Goal: Information Seeking & Learning: Learn about a topic

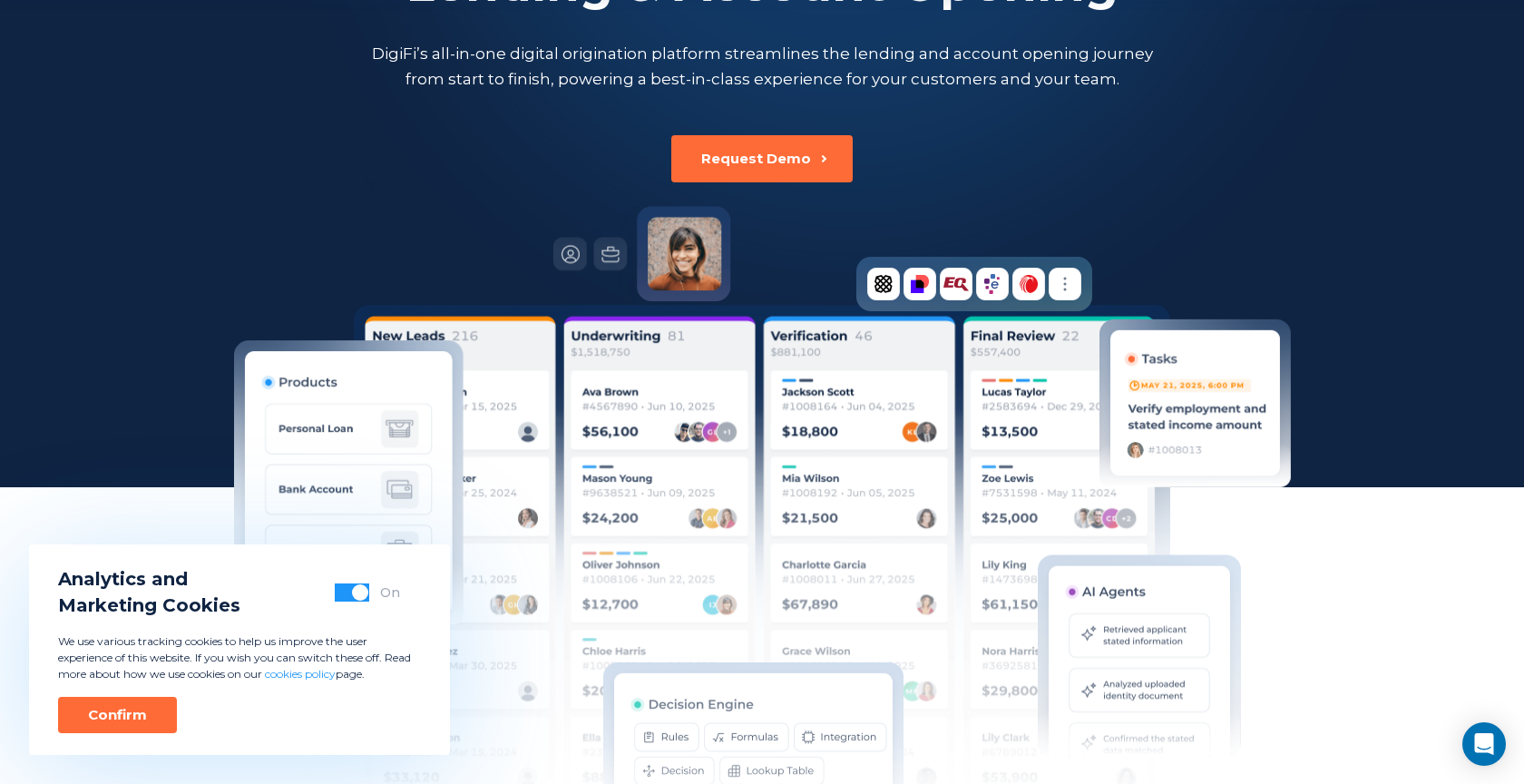
scroll to position [711, 0]
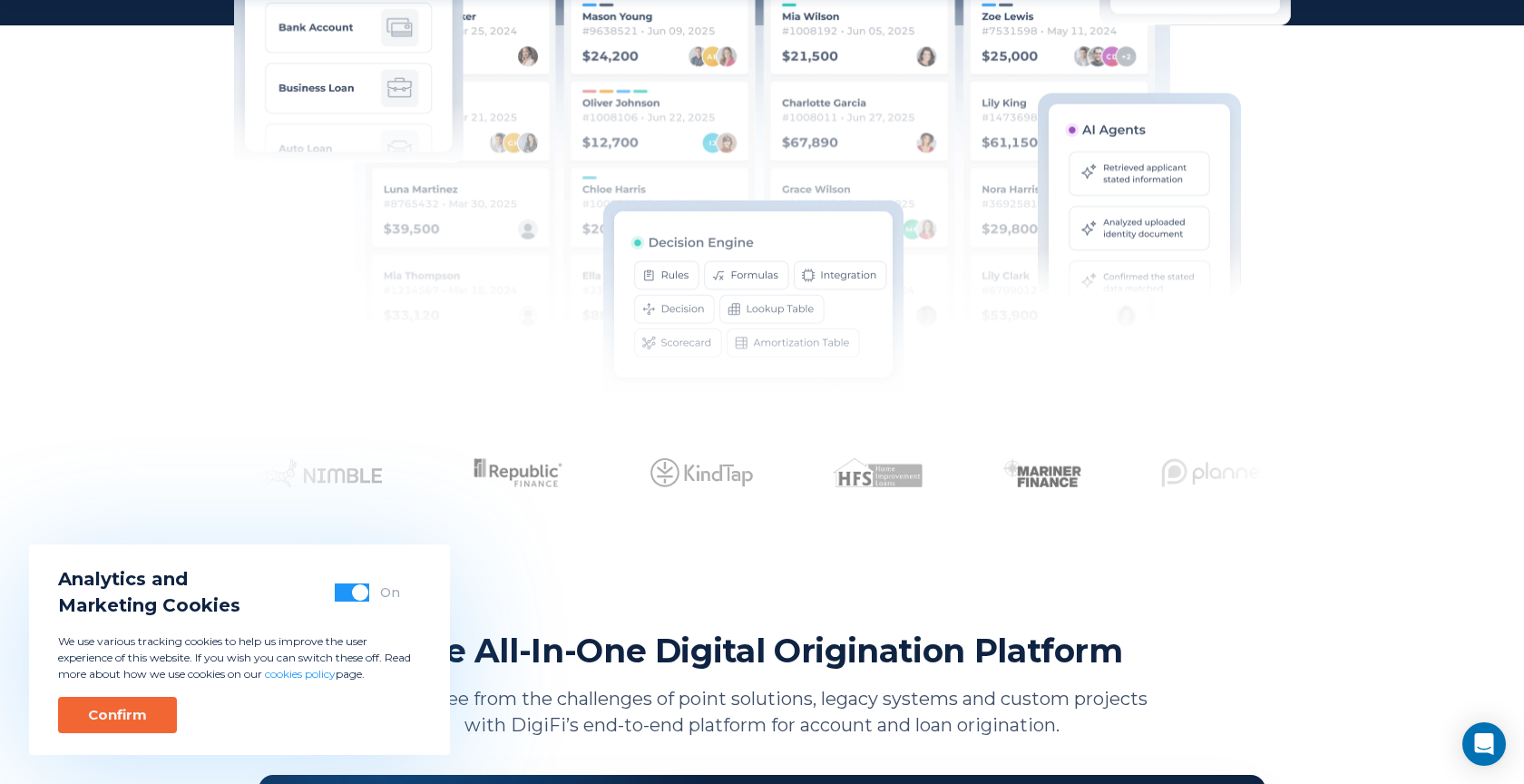
click at [124, 721] on div "Confirm" at bounding box center [118, 714] width 59 height 18
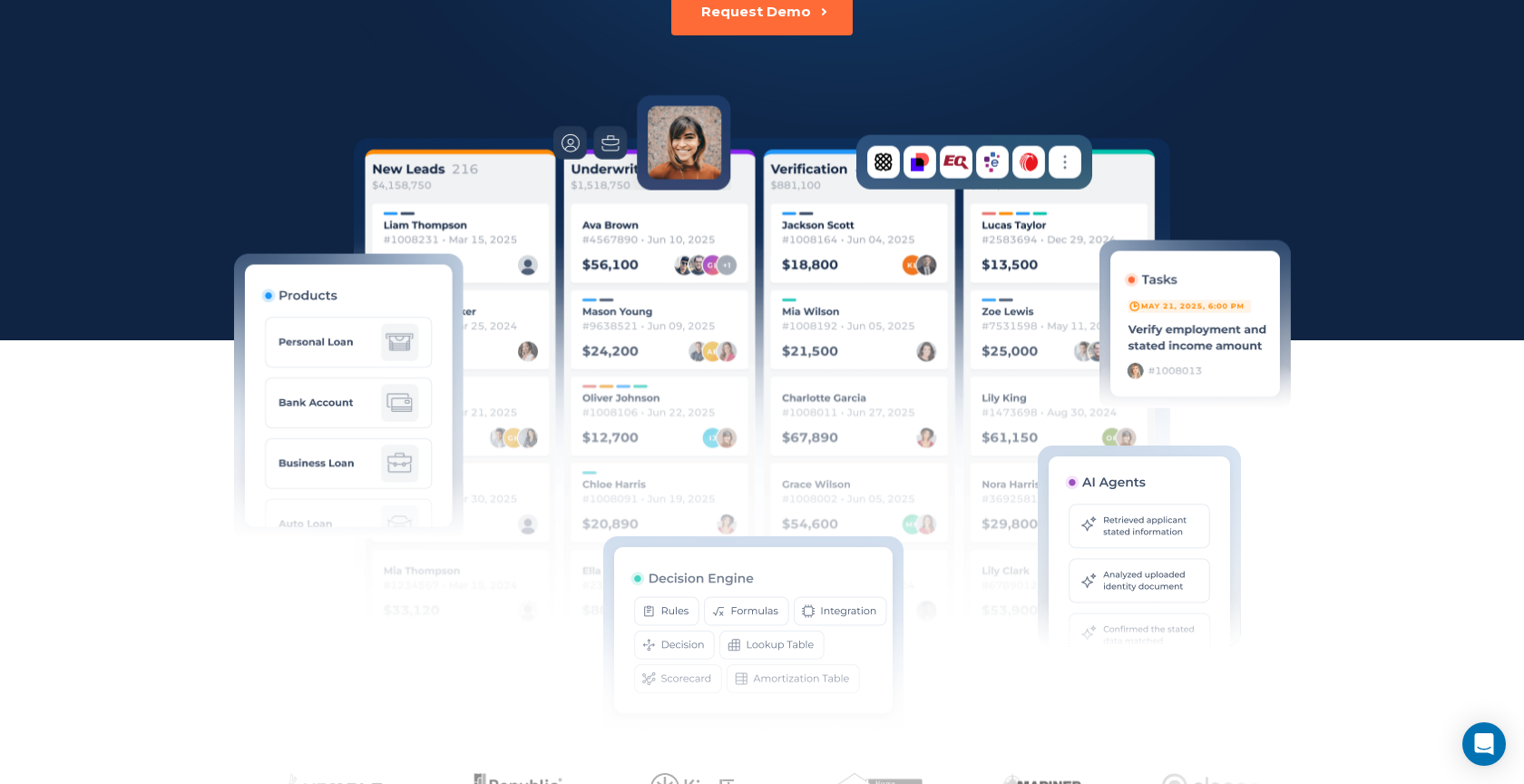
scroll to position [0, 0]
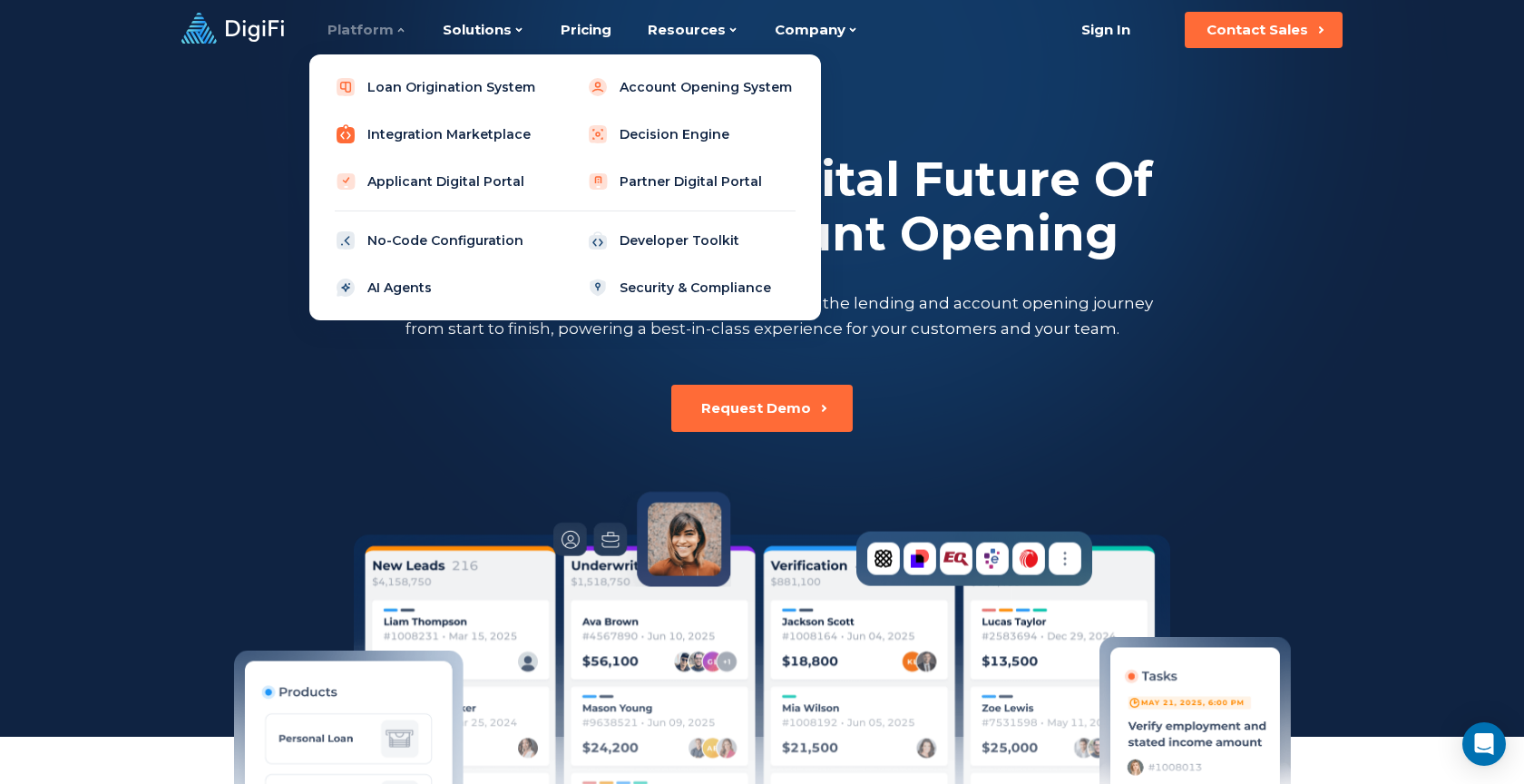
click at [436, 138] on link "Integration Marketplace" at bounding box center [438, 133] width 230 height 37
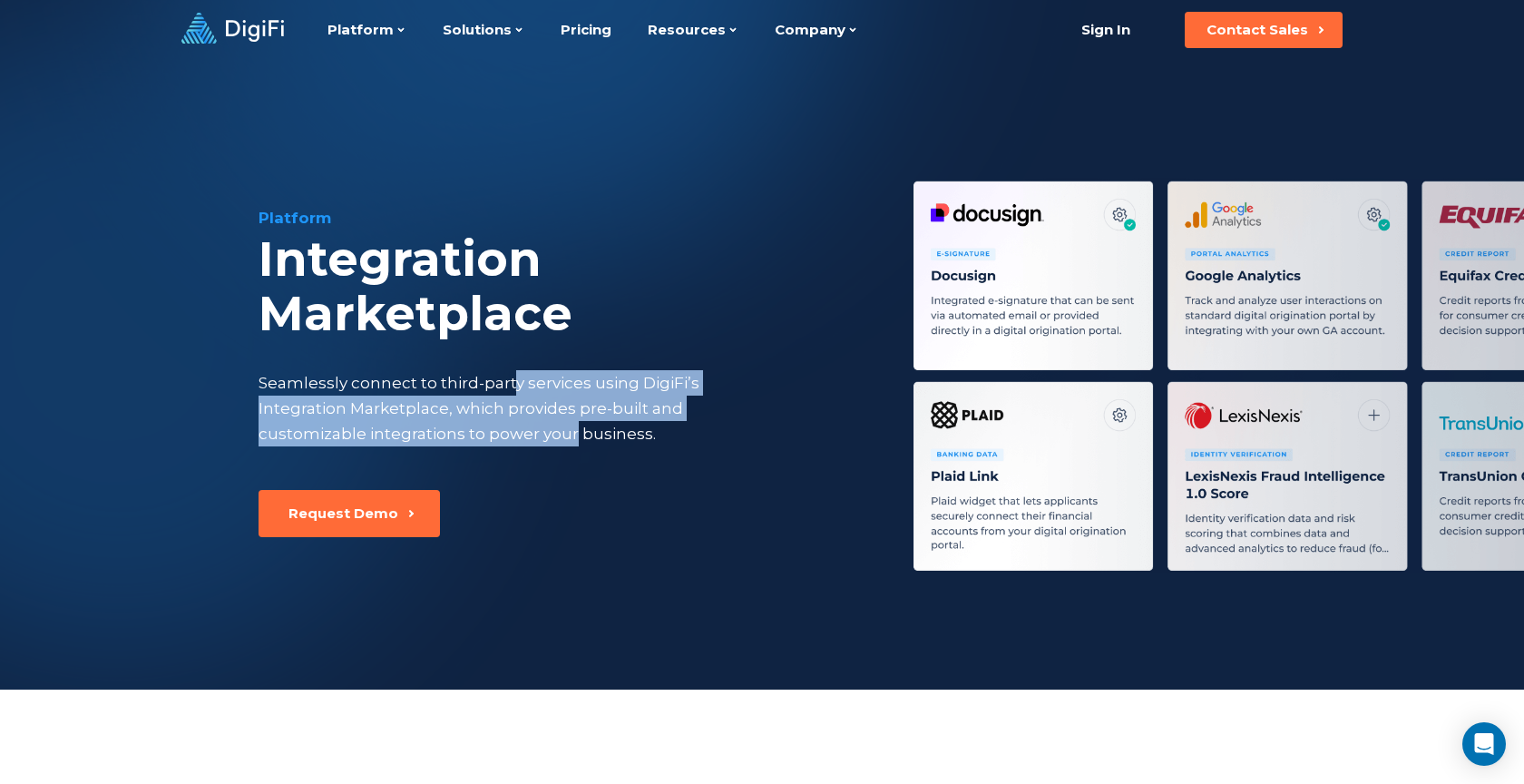
drag, startPoint x: 572, startPoint y: 387, endPoint x: 510, endPoint y: 326, distance: 87.0
click at [510, 370] on div "Seamlessly connect to third-party services using DigiFi’s Integration Marketpla…" at bounding box center [516, 408] width 515 height 76
drag, startPoint x: 510, startPoint y: 326, endPoint x: 551, endPoint y: 392, distance: 77.7
click at [551, 392] on div "Platform Integration Marketplace Seamlessly connect to third-party services usi…" at bounding box center [563, 348] width 609 height 283
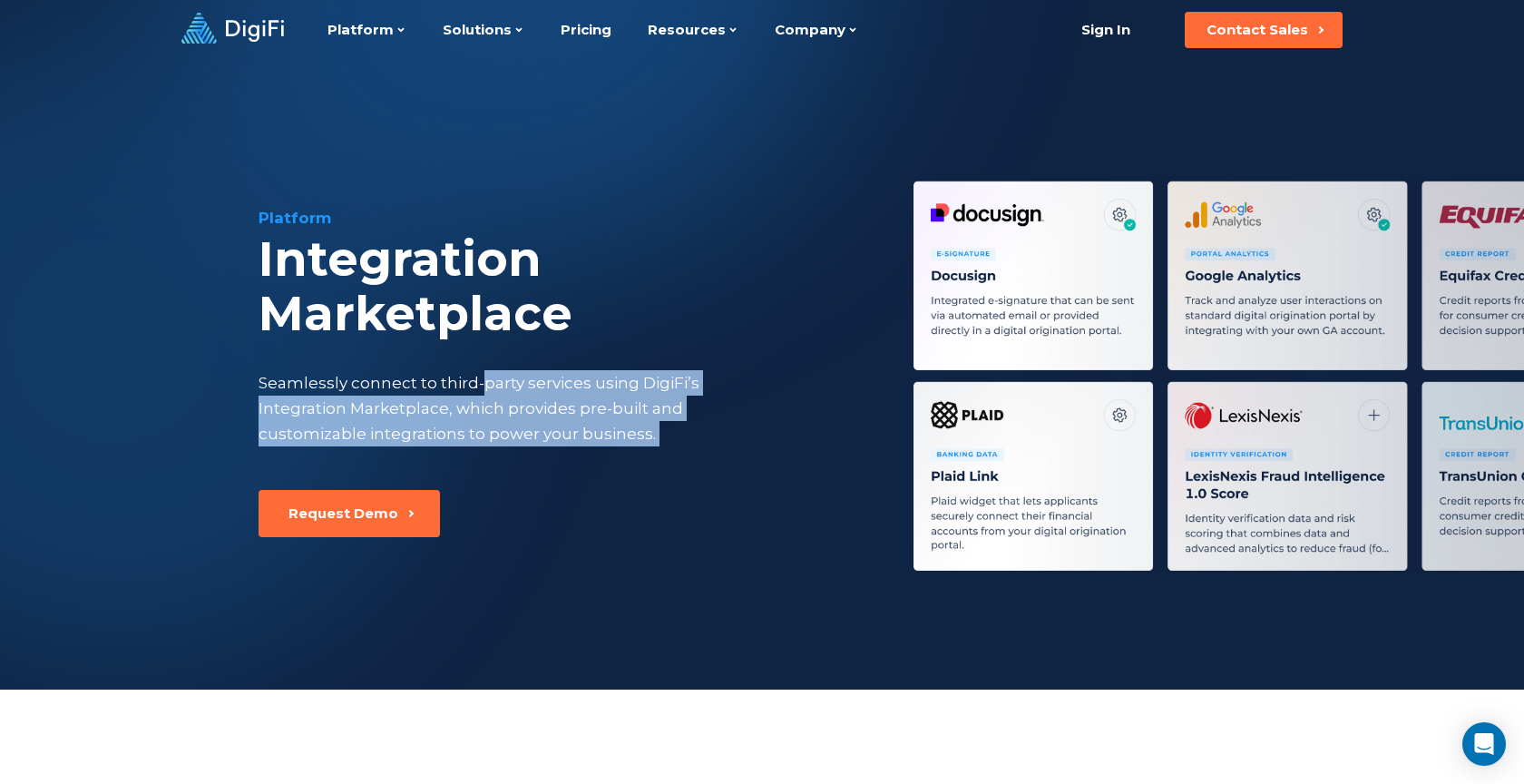
click at [551, 392] on div "Platform Integration Marketplace Seamlessly connect to third-party services usi…" at bounding box center [563, 348] width 609 height 283
drag, startPoint x: 576, startPoint y: 447, endPoint x: 507, endPoint y: 333, distance: 133.3
click at [507, 333] on div "Platform Integration Marketplace Seamlessly connect to third-party services usi…" at bounding box center [563, 371] width 609 height 330
click at [507, 370] on div "Seamlessly connect to third-party services using DigiFi’s Integration Marketpla…" at bounding box center [516, 408] width 515 height 76
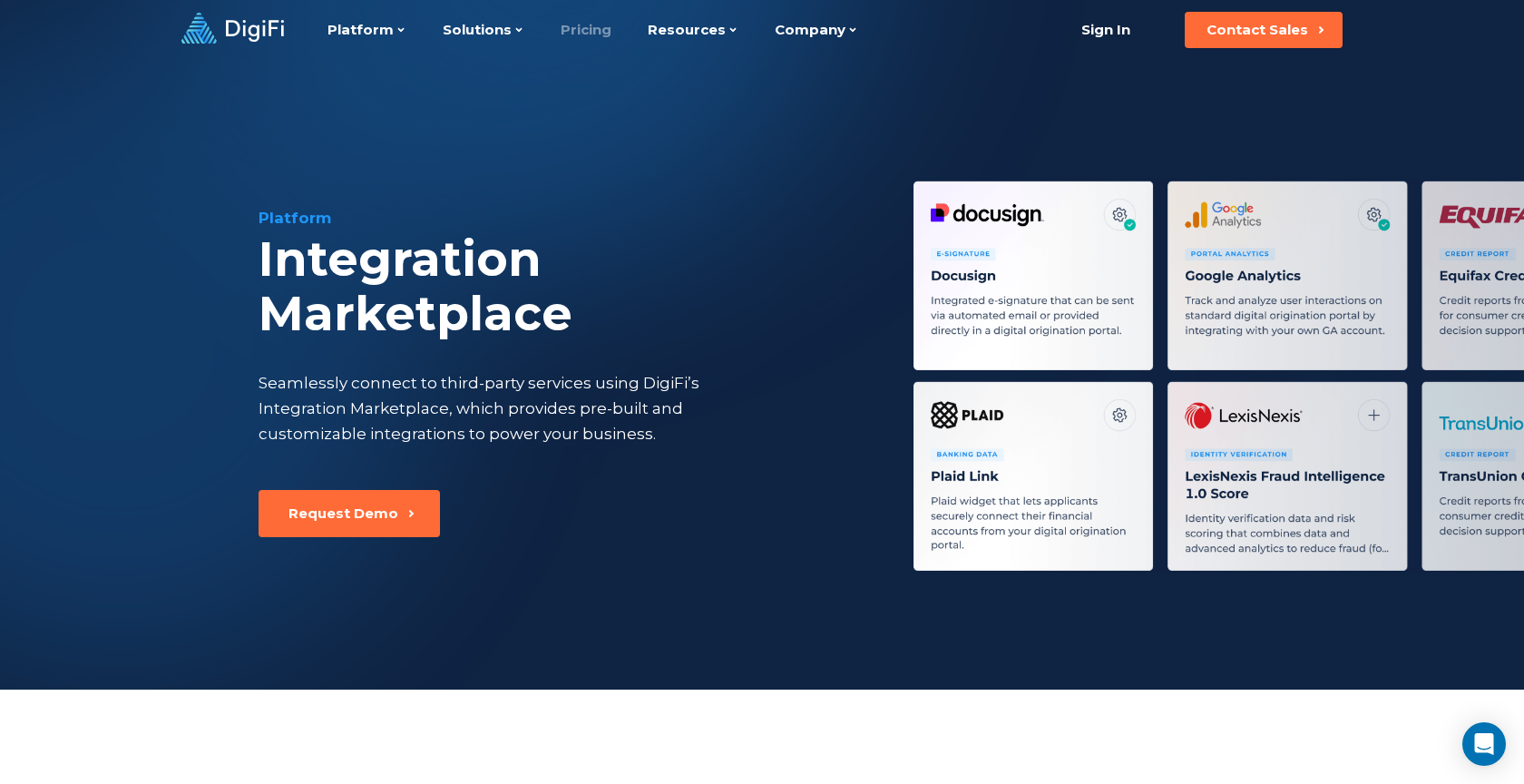
click at [583, 37] on link "Pricing" at bounding box center [586, 30] width 51 height 60
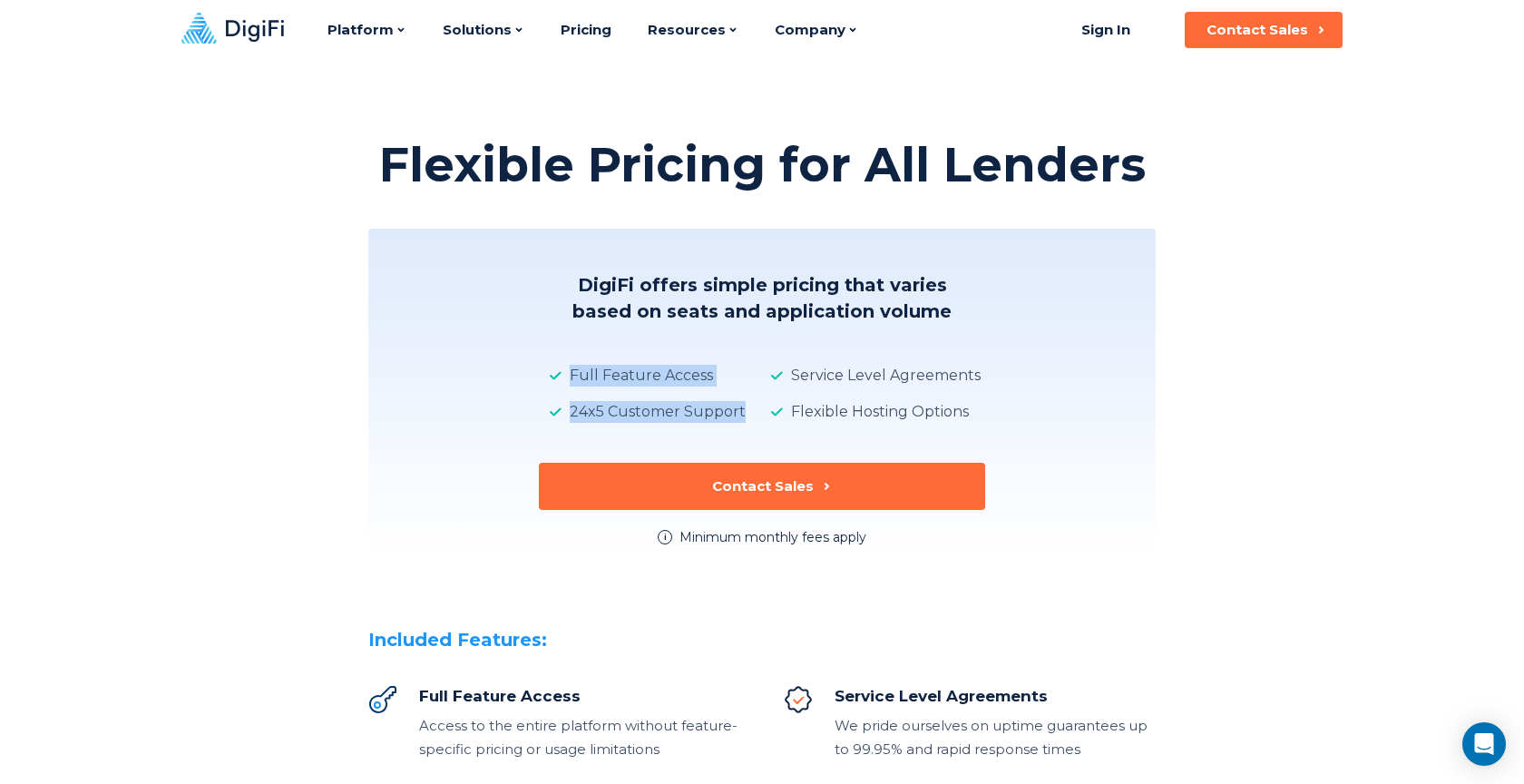
drag, startPoint x: 734, startPoint y: 431, endPoint x: 677, endPoint y: 353, distance: 96.6
click at [677, 353] on div "DigiFi offers simple pricing that varies based on seats and application volume …" at bounding box center [762, 391] width 787 height 325
drag, startPoint x: 677, startPoint y: 353, endPoint x: 731, endPoint y: 424, distance: 89.2
click at [731, 424] on div "DigiFi offers simple pricing that varies based on seats and application volume …" at bounding box center [762, 391] width 787 height 325
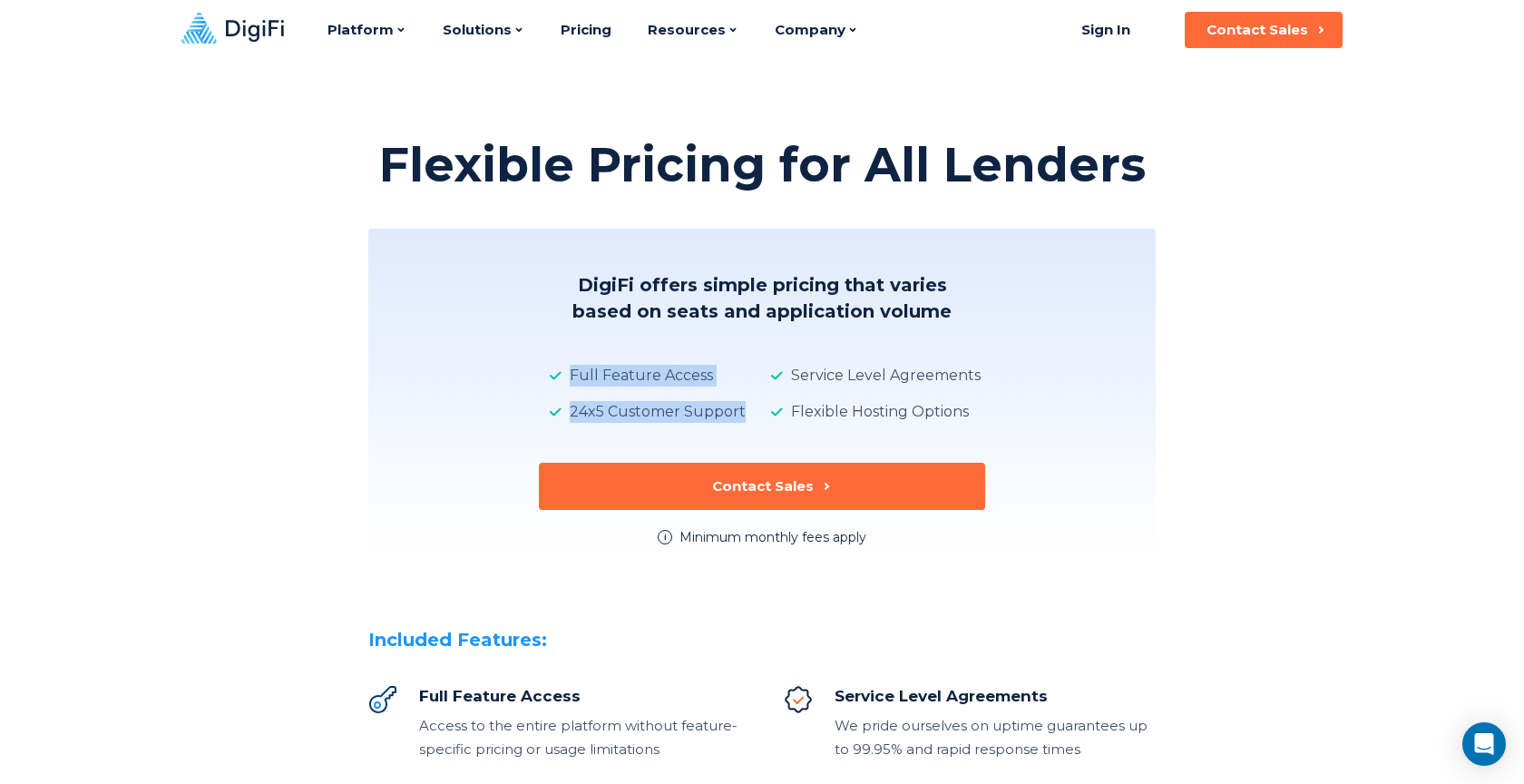
click at [731, 424] on div "DigiFi offers simple pricing that varies based on seats and application volume …" at bounding box center [762, 391] width 787 height 325
drag, startPoint x: 731, startPoint y: 424, endPoint x: 664, endPoint y: 342, distance: 105.9
click at [664, 342] on div "DigiFi offers simple pricing that varies based on seats and application volume …" at bounding box center [762, 391] width 787 height 325
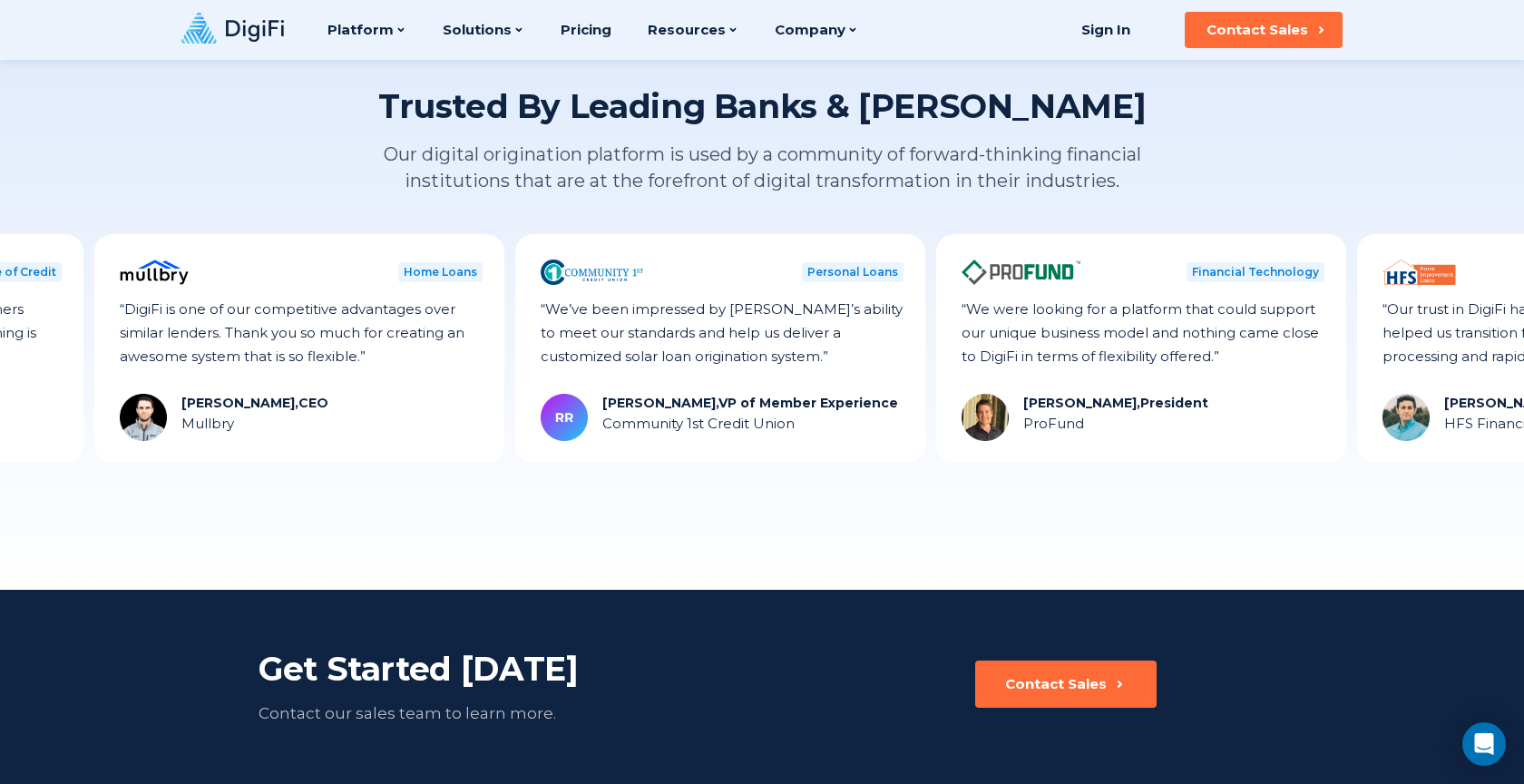
scroll to position [1118, 0]
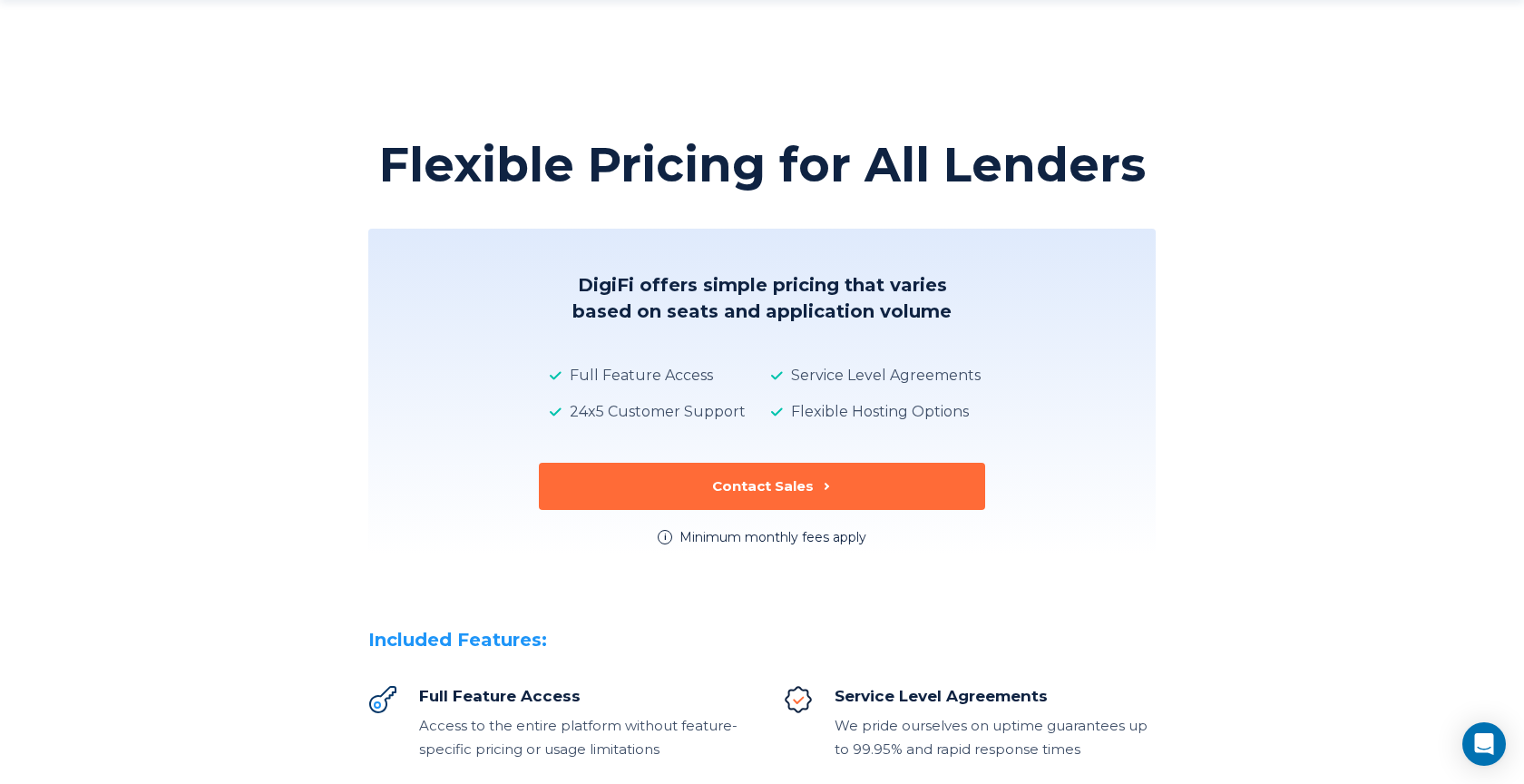
scroll to position [1118, 0]
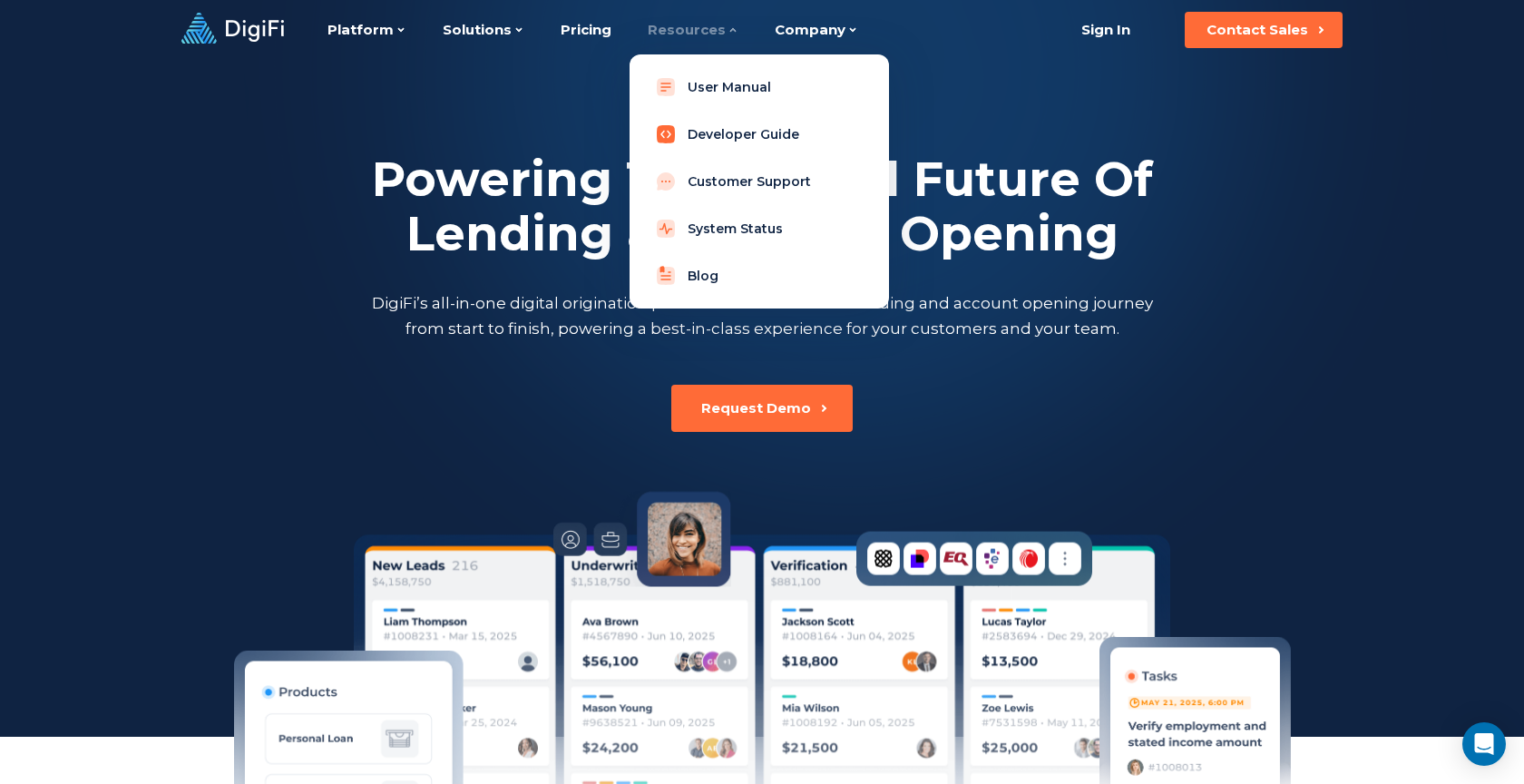
click at [728, 134] on link "Developer Guide" at bounding box center [759, 133] width 230 height 37
